Goal: Find specific page/section: Find specific page/section

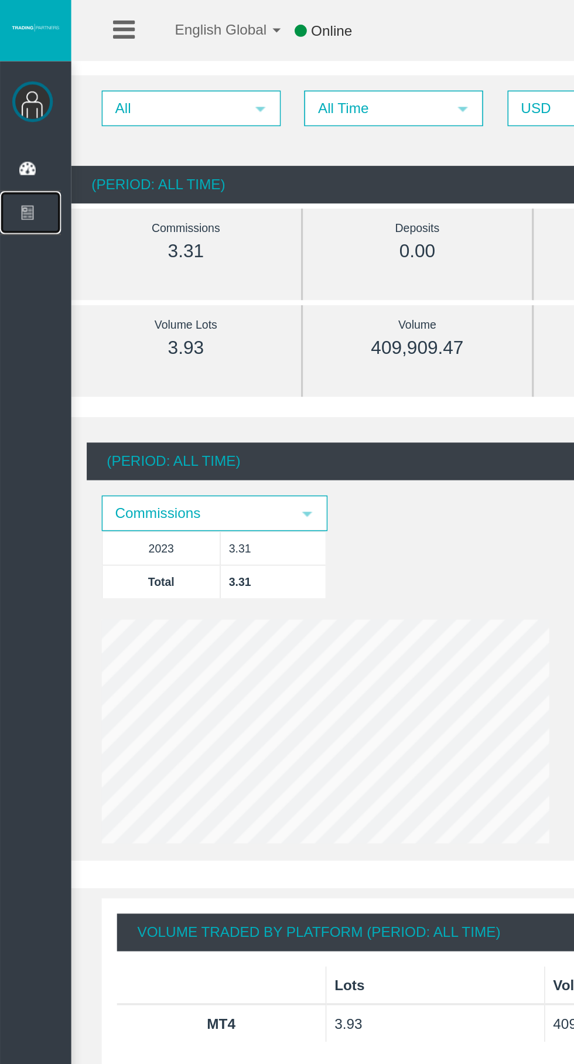
click at [26, 122] on icon at bounding box center [15, 122] width 31 height 25
click at [0, 0] on span "Clients List" at bounding box center [0, 0] width 0 height 0
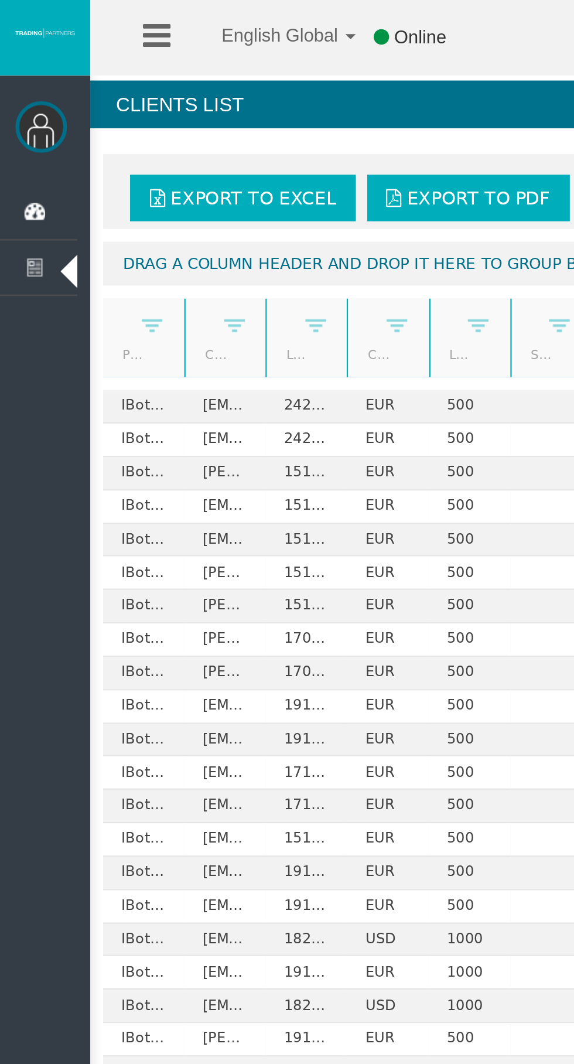
click at [25, 124] on icon at bounding box center [15, 122] width 31 height 25
